Goal: Check status: Check status

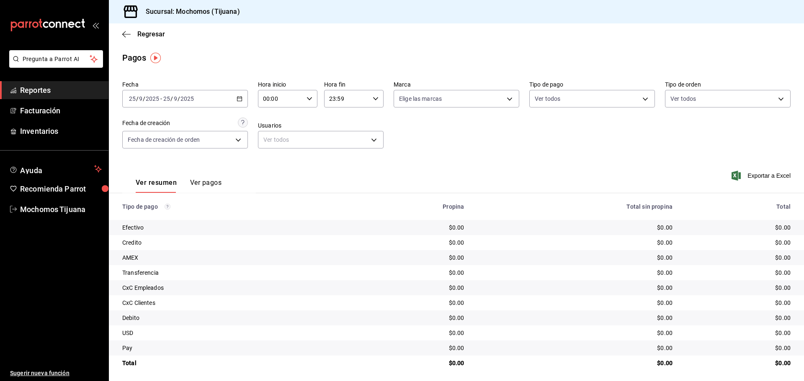
click at [232, 99] on div "[DATE] [DATE] - [DATE] [DATE]" at bounding box center [185, 99] width 126 height 18
click at [142, 221] on span "Rango de fechas" at bounding box center [161, 218] width 65 height 9
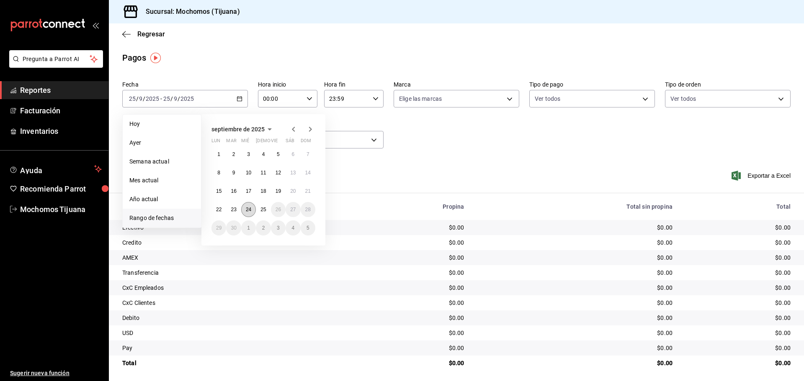
click at [251, 210] on abbr "24" at bounding box center [248, 210] width 5 height 6
click at [259, 211] on button "25" at bounding box center [263, 209] width 15 height 15
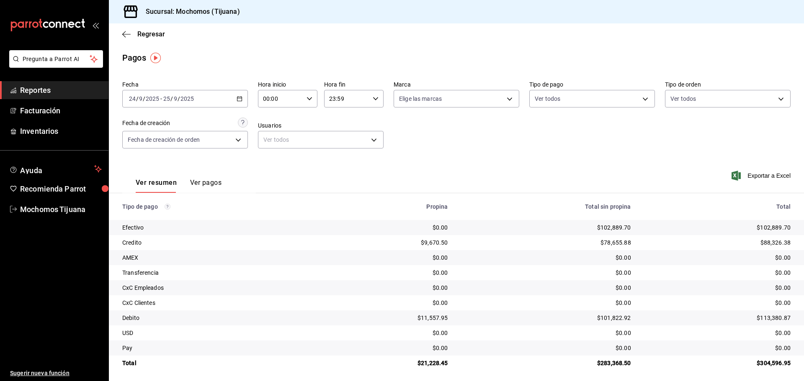
click at [308, 99] on \(Stroke\) "button" at bounding box center [309, 98] width 5 height 3
click at [270, 163] on button "04" at bounding box center [271, 158] width 26 height 17
type input "04:00"
click at [371, 99] on div at bounding box center [402, 190] width 804 height 381
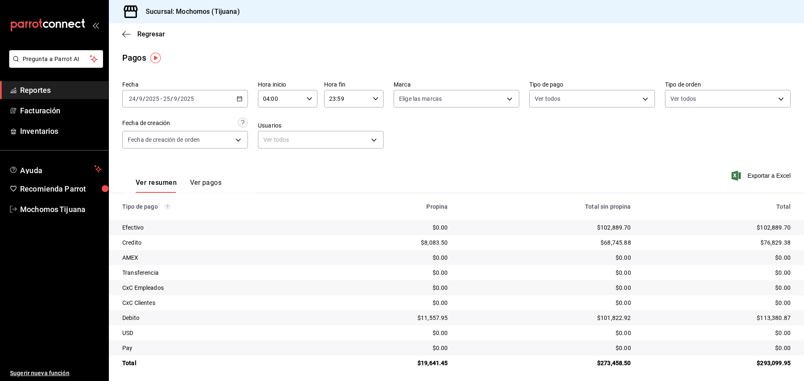
click at [373, 99] on icon "button" at bounding box center [376, 99] width 6 height 6
click at [340, 122] on span "04" at bounding box center [337, 120] width 16 height 7
type input "04:59"
click at [639, 100] on div at bounding box center [402, 190] width 804 height 381
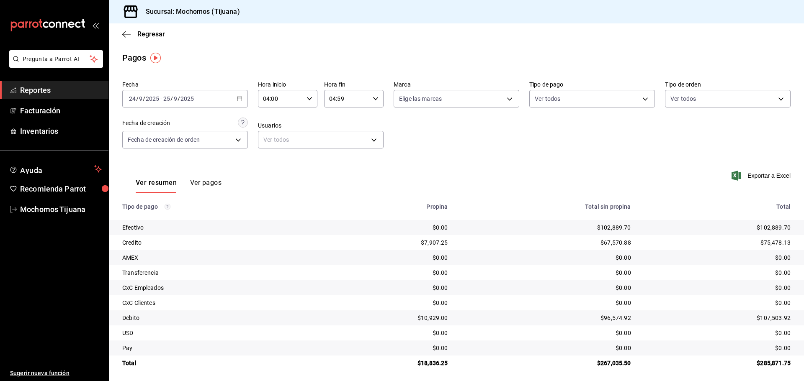
click at [639, 100] on body "Pregunta a Parrot AI Reportes Facturación Inventarios Ayuda Recomienda Parrot M…" at bounding box center [402, 190] width 804 height 381
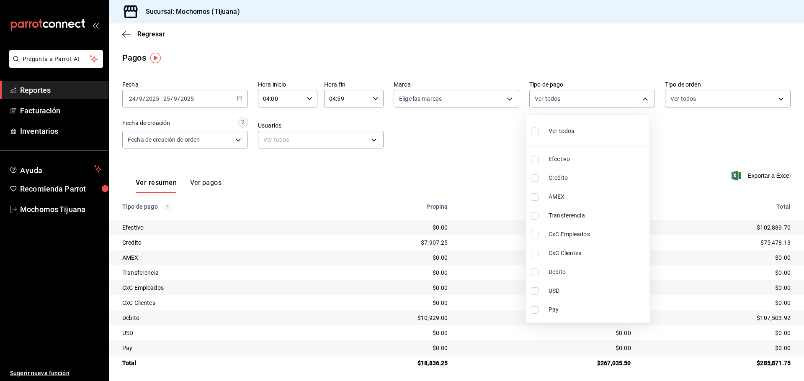
click at [504, 158] on div at bounding box center [402, 190] width 804 height 381
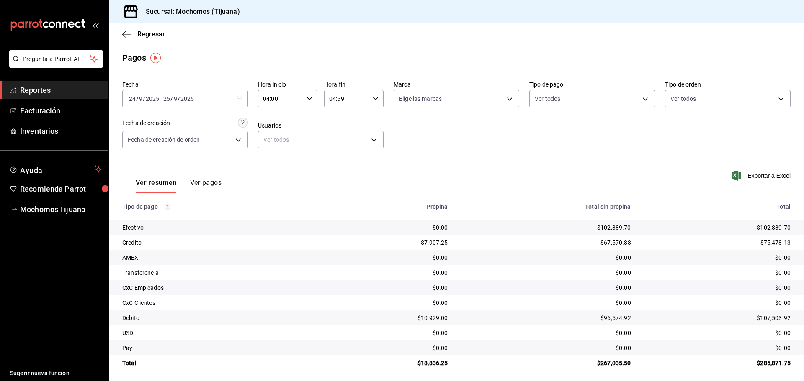
click at [235, 97] on div "[DATE] [DATE] - [DATE] [DATE]" at bounding box center [185, 99] width 126 height 18
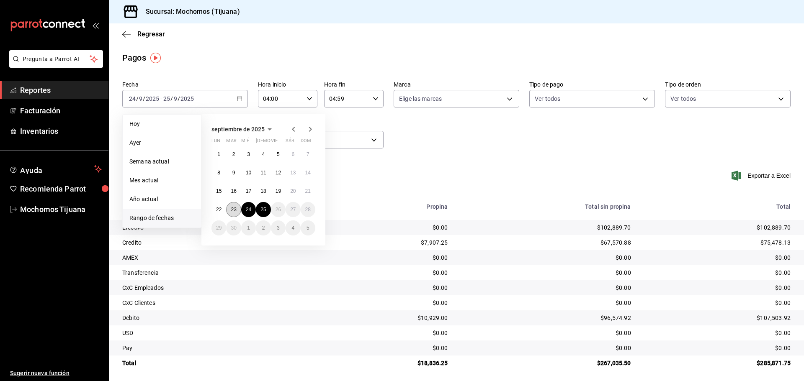
click at [230, 207] on button "23" at bounding box center [233, 209] width 15 height 15
click at [248, 209] on abbr "24" at bounding box center [248, 210] width 5 height 6
type input "00:00"
type input "23:59"
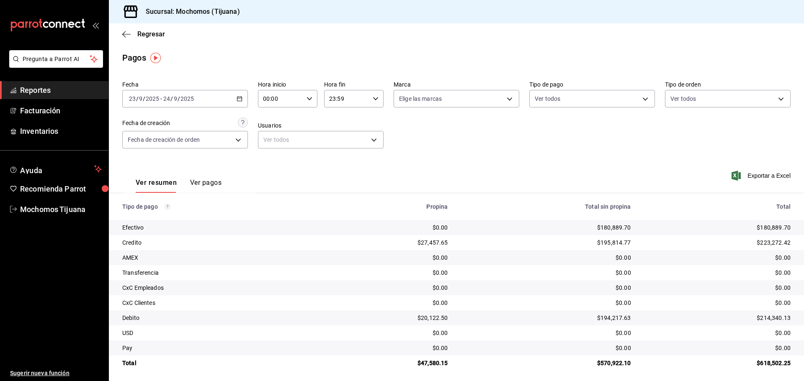
click at [301, 99] on div "00:00 Hora inicio" at bounding box center [287, 99] width 59 height 18
click at [272, 142] on button "03" at bounding box center [271, 138] width 26 height 17
type input "03:00"
click at [373, 100] on div at bounding box center [402, 190] width 804 height 381
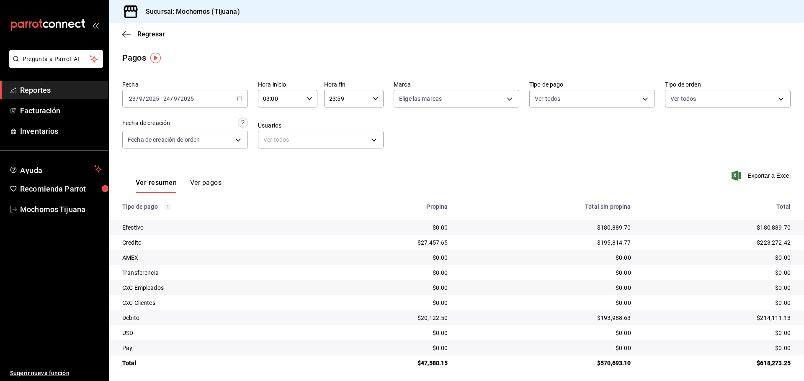
click at [373, 100] on div "00 01 02 03 04 05 06 07 08 09 10 11 12 13 14 15 16 17 18 19 20 21 22 23 00 01 0…" at bounding box center [402, 192] width 804 height 379
click at [353, 100] on input "23:59" at bounding box center [346, 98] width 45 height 17
click at [333, 114] on span "04" at bounding box center [337, 116] width 16 height 7
type input "04:59"
